Goal: Task Accomplishment & Management: Use online tool/utility

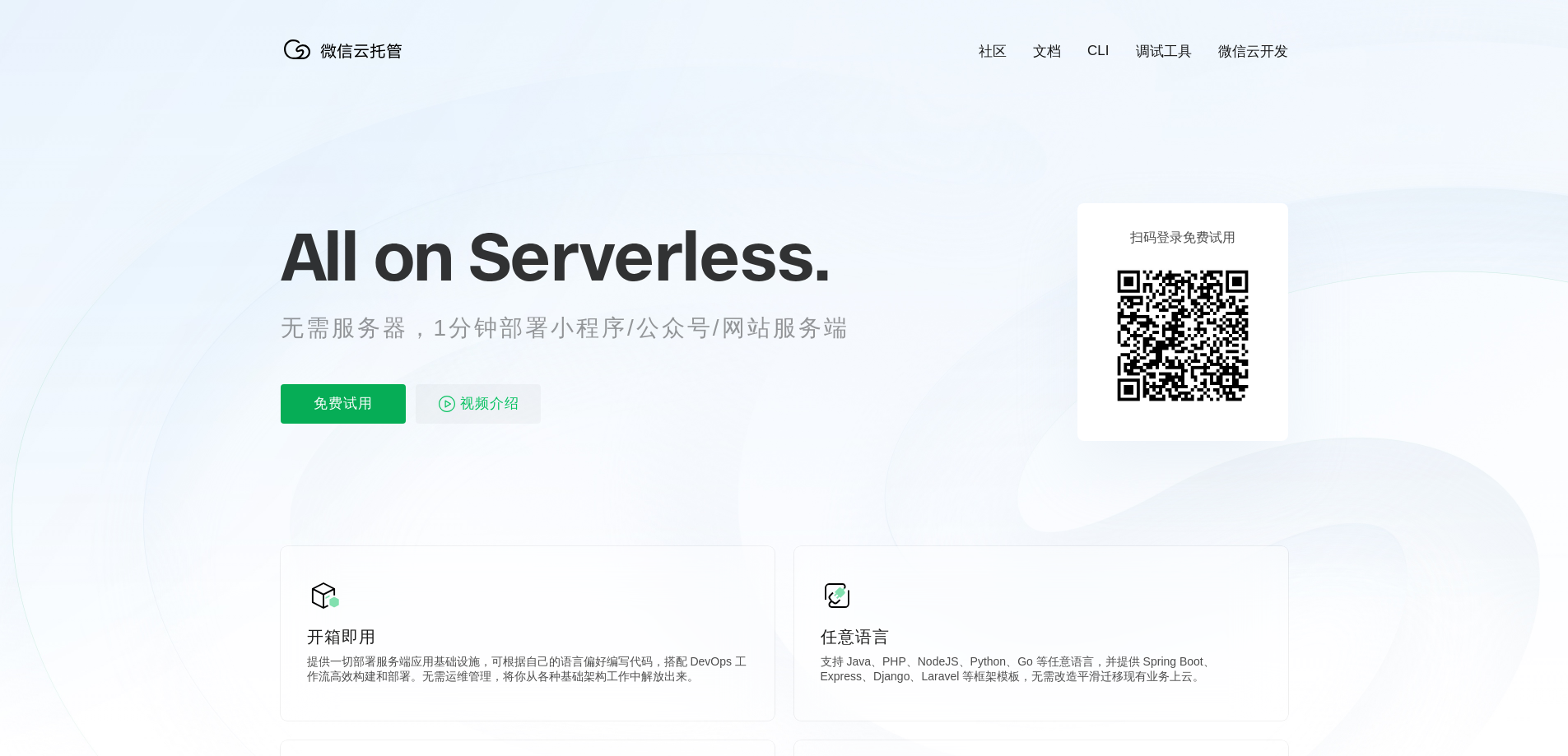
click at [353, 420] on p "免费试用" at bounding box center [343, 403] width 125 height 39
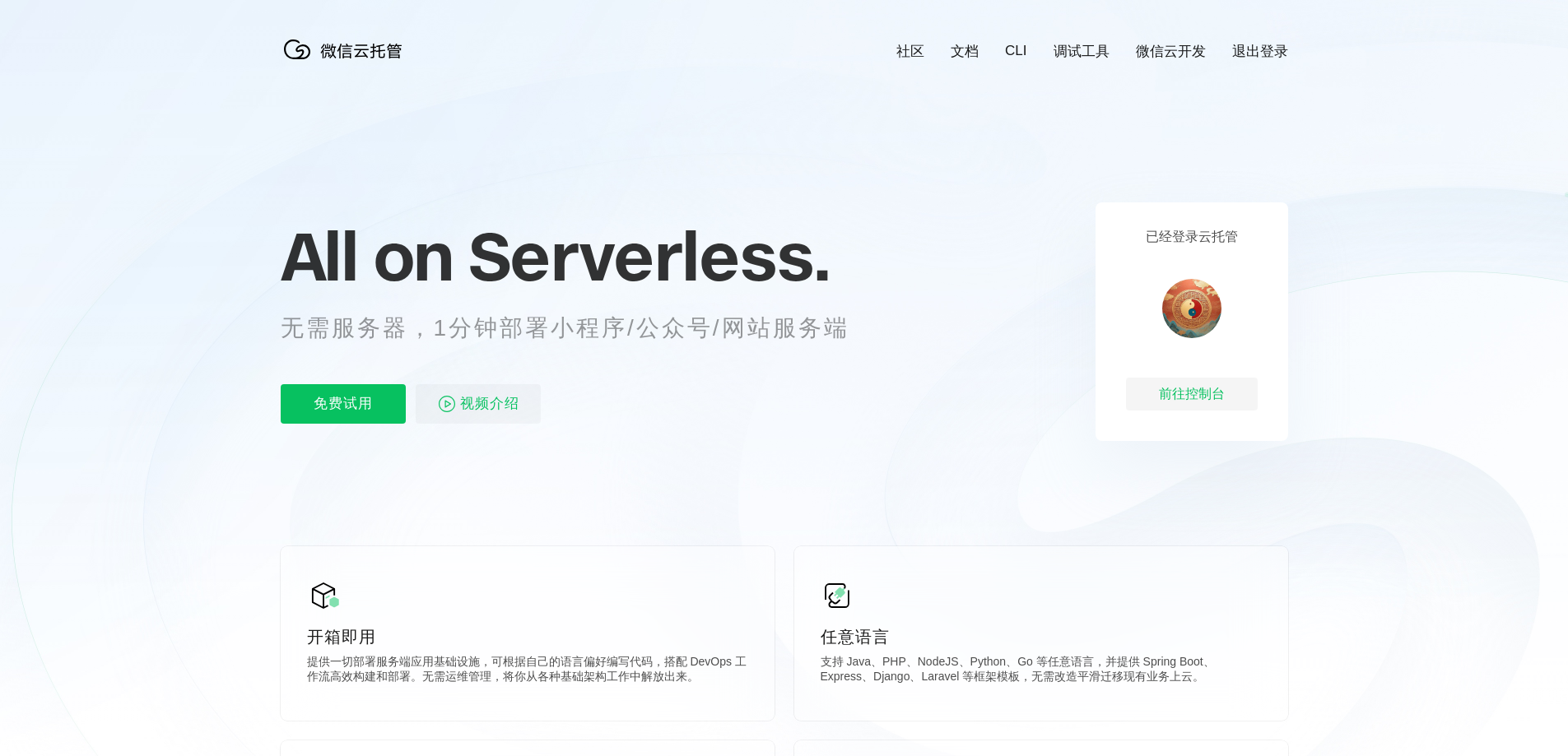
scroll to position [0, 2927]
click at [1171, 388] on div "前往控制台" at bounding box center [1191, 394] width 131 height 33
click at [343, 405] on p "免费试用" at bounding box center [343, 403] width 125 height 39
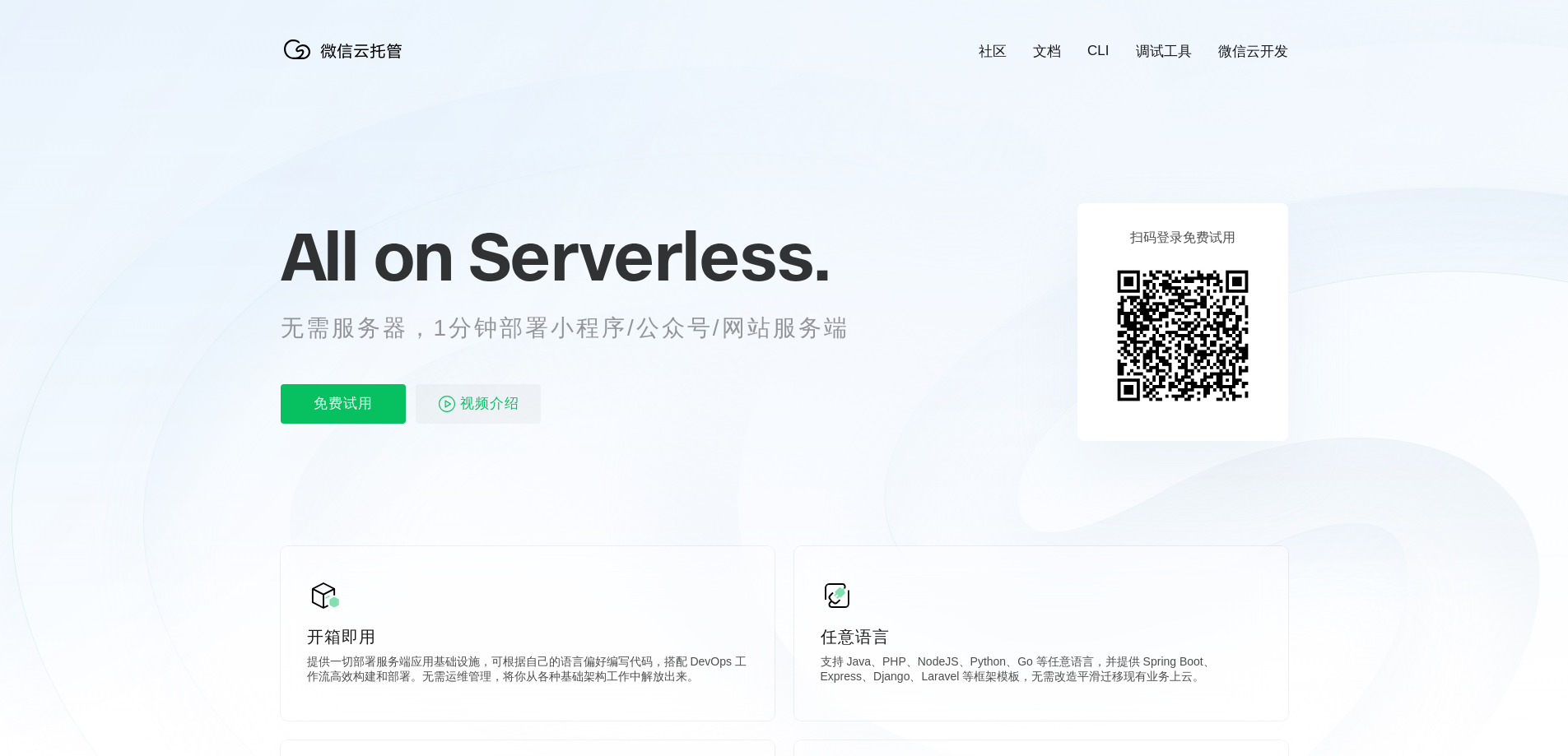
scroll to position [0, 2927]
click at [1356, 199] on icon at bounding box center [784, 444] width 1580 height 889
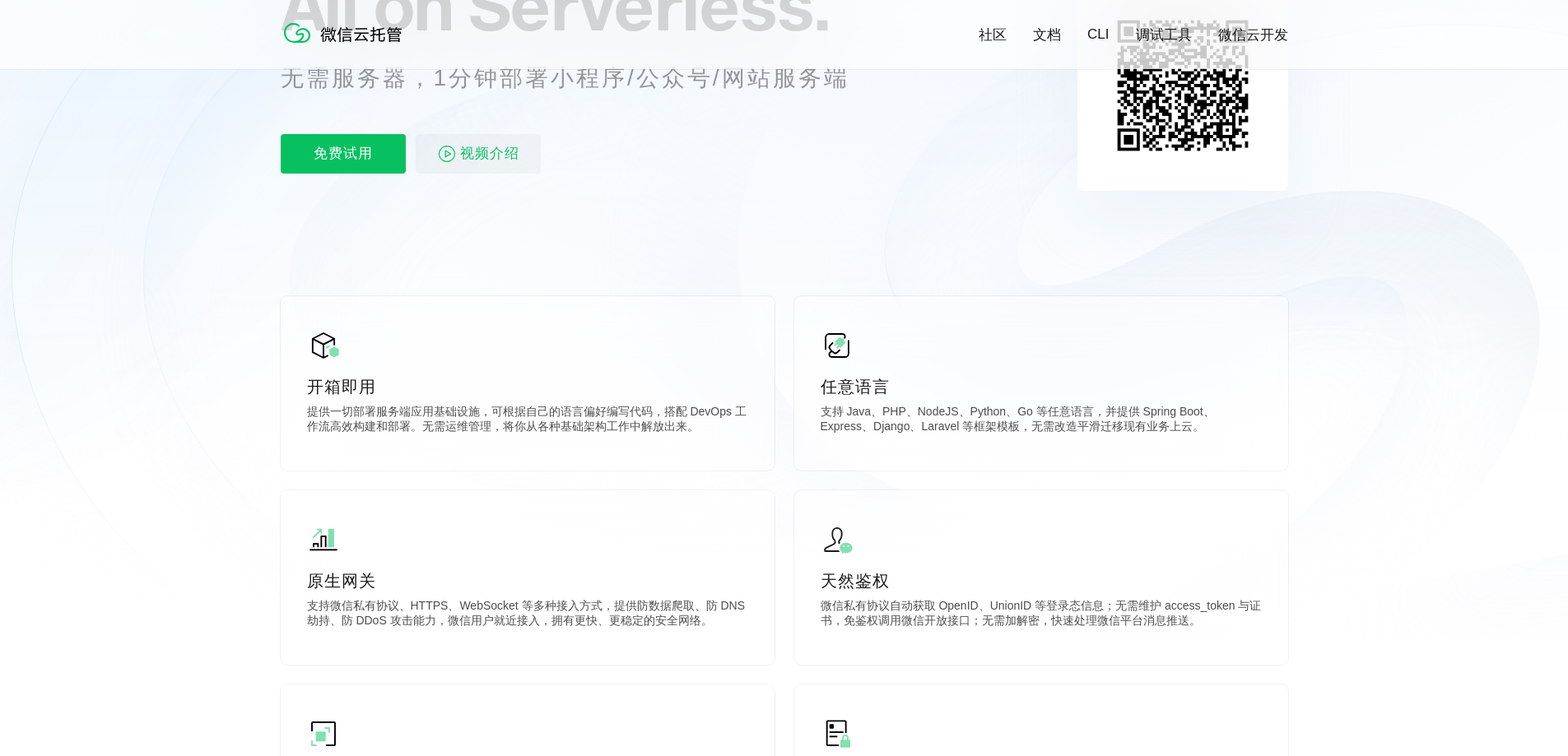
scroll to position [0, 0]
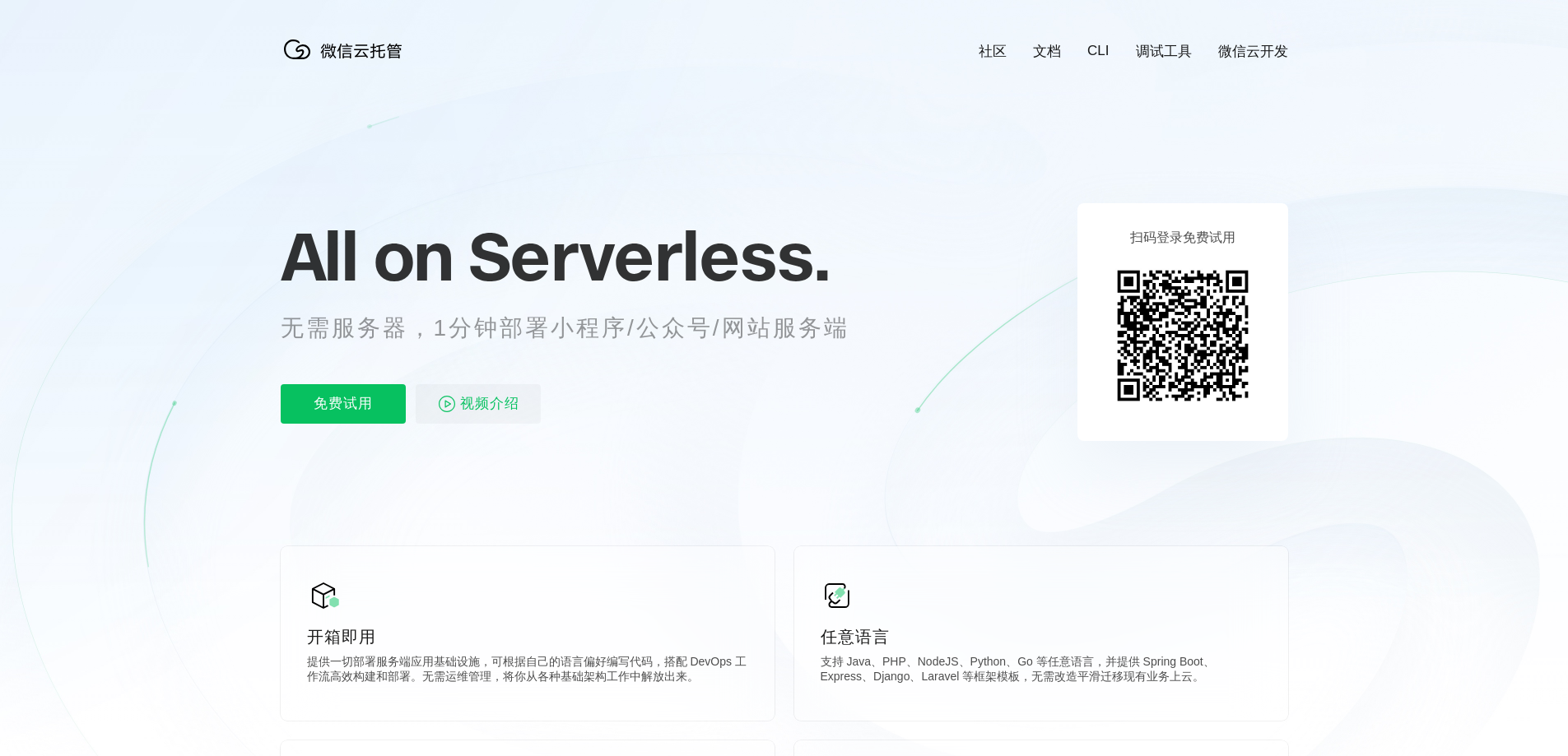
click at [1055, 54] on link "文档" at bounding box center [1046, 51] width 28 height 19
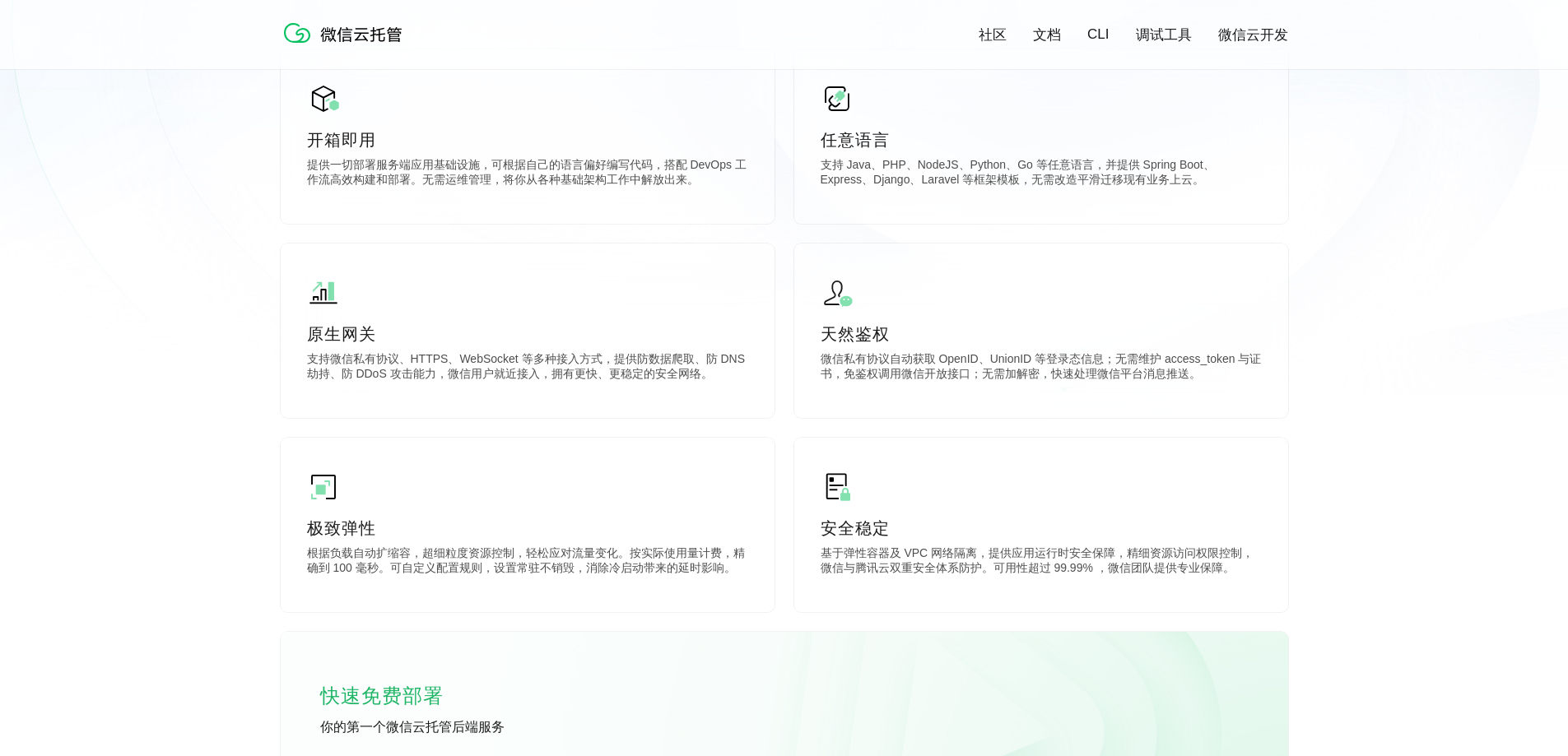
scroll to position [658, 0]
